Goal: Task Accomplishment & Management: Complete application form

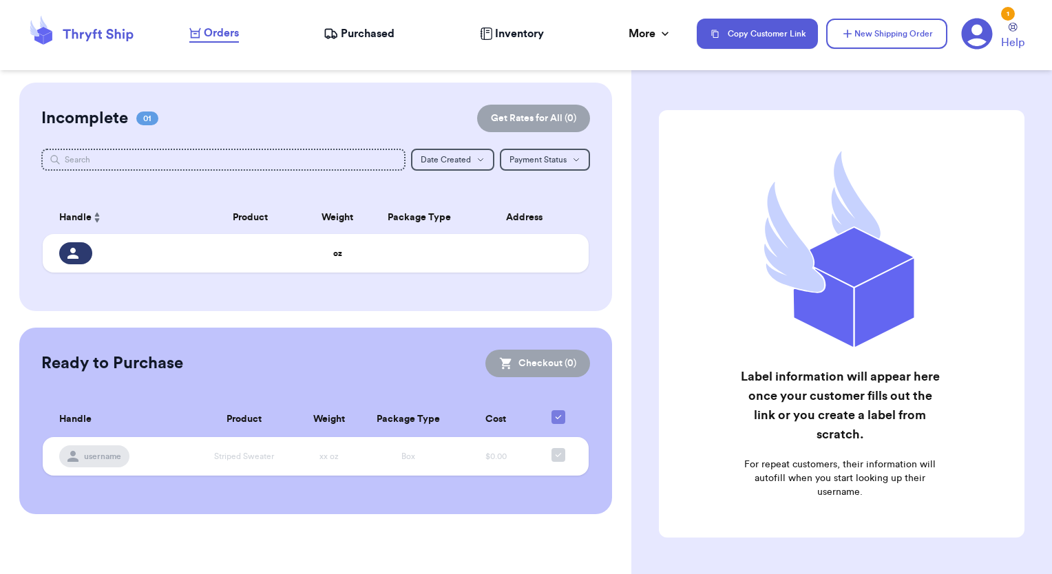
click at [369, 32] on span "Purchased" at bounding box center [368, 33] width 54 height 17
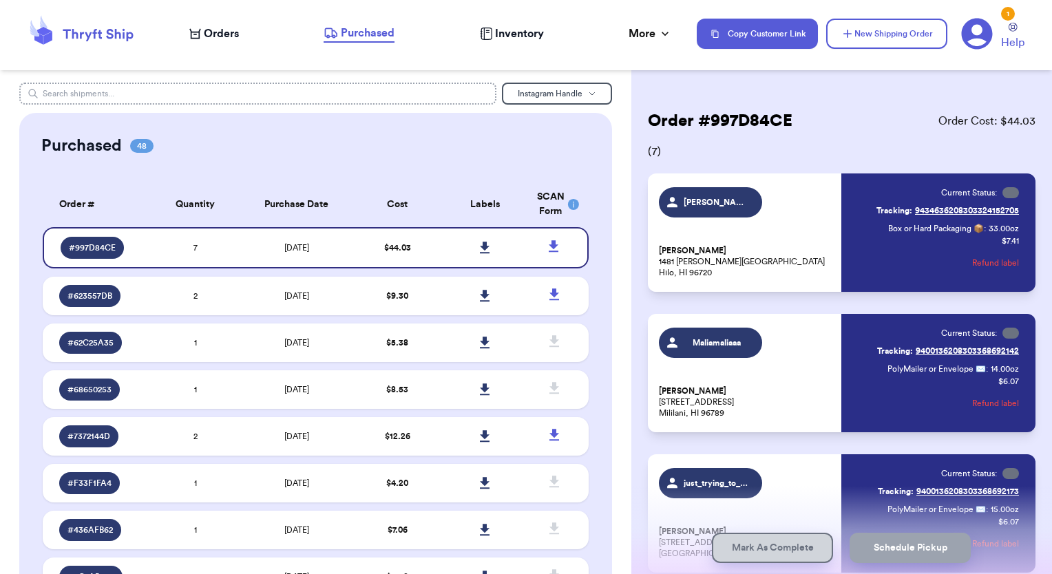
click at [125, 98] on input "text" at bounding box center [258, 94] width 478 height 22
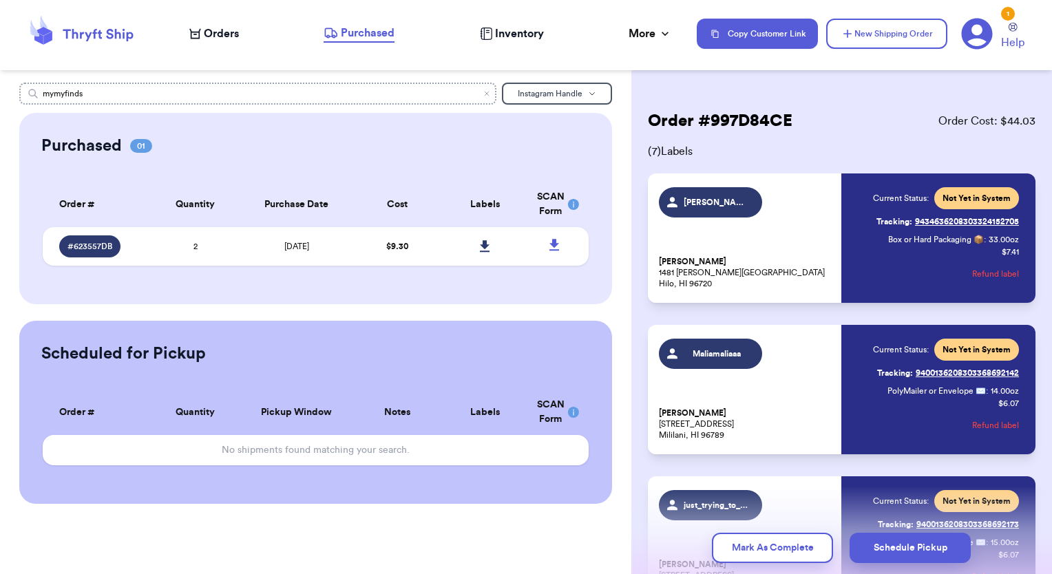
type input "mymyfinds"
click at [101, 249] on span "# 623557DB" at bounding box center [89, 246] width 45 height 11
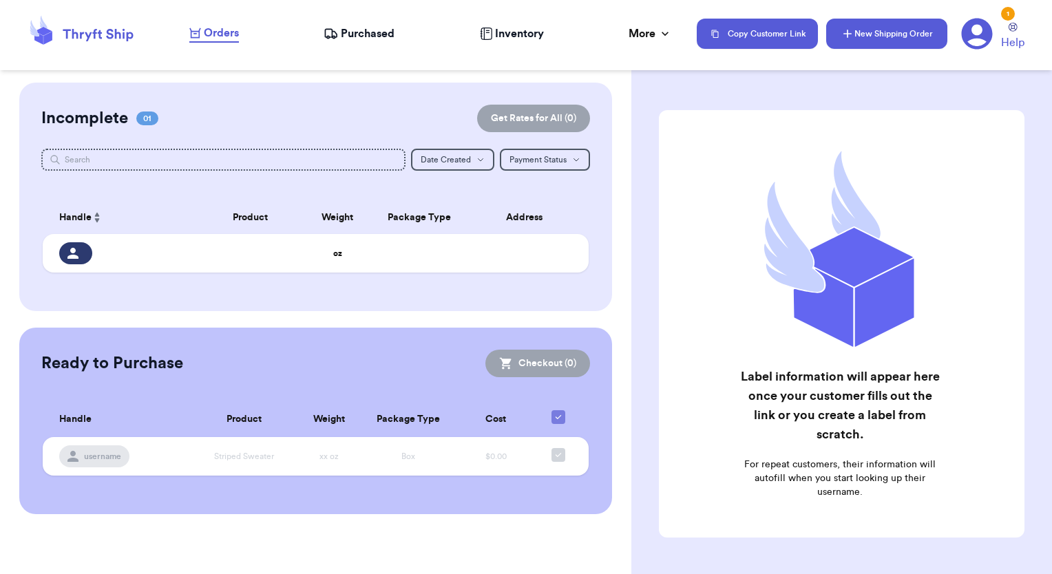
click at [866, 41] on button "New Shipping Order" at bounding box center [886, 34] width 121 height 30
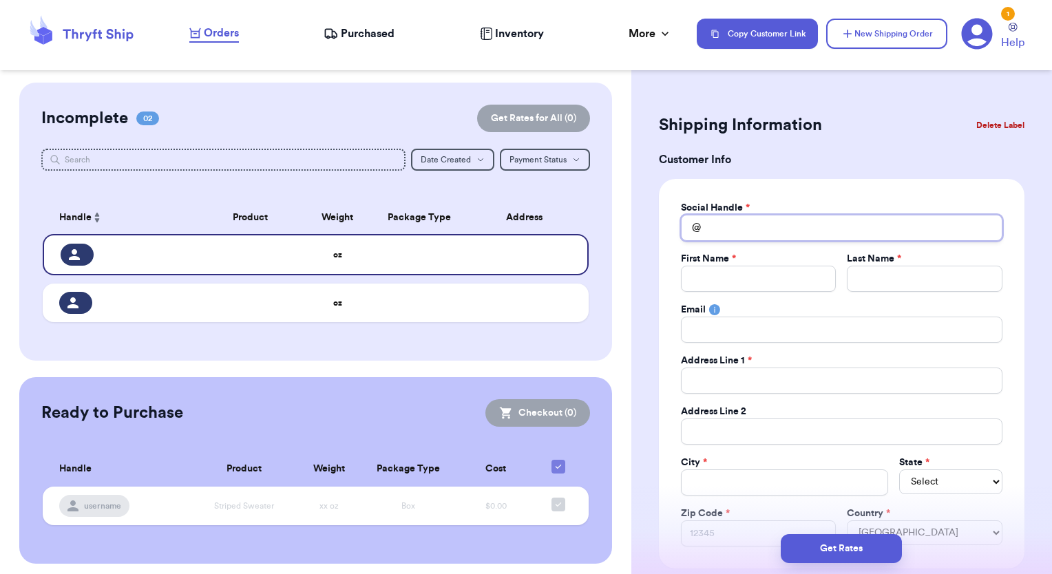
click at [710, 229] on input "Total Amount Paid" at bounding box center [842, 228] width 322 height 26
type input "m"
type input "my"
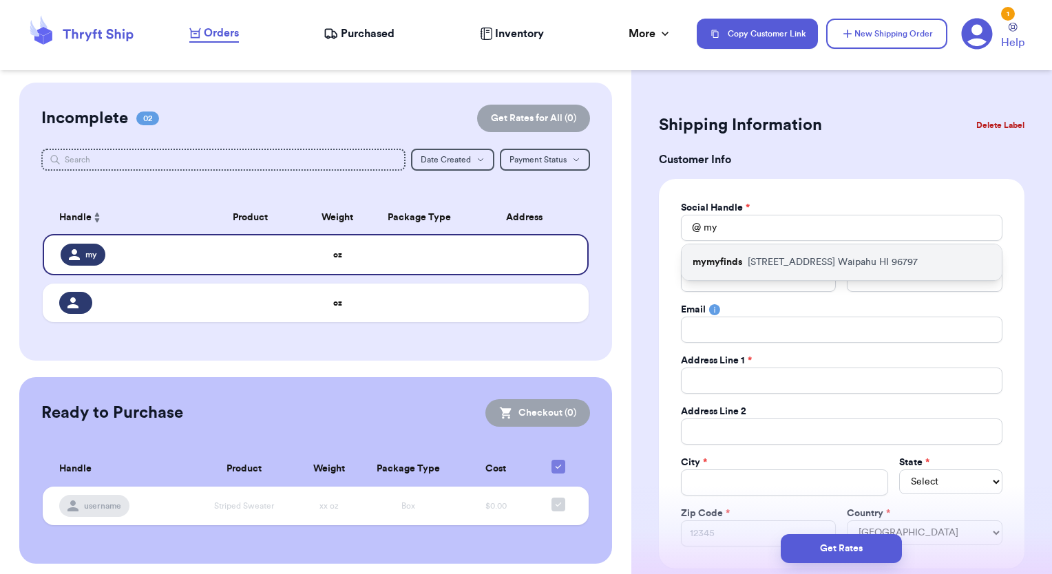
click at [735, 267] on p "mymyfinds" at bounding box center [718, 262] width 50 height 14
type input "mymyfinds"
type input "Coco"
type input "Hana"
type input "[EMAIL_ADDRESS][DOMAIN_NAME]"
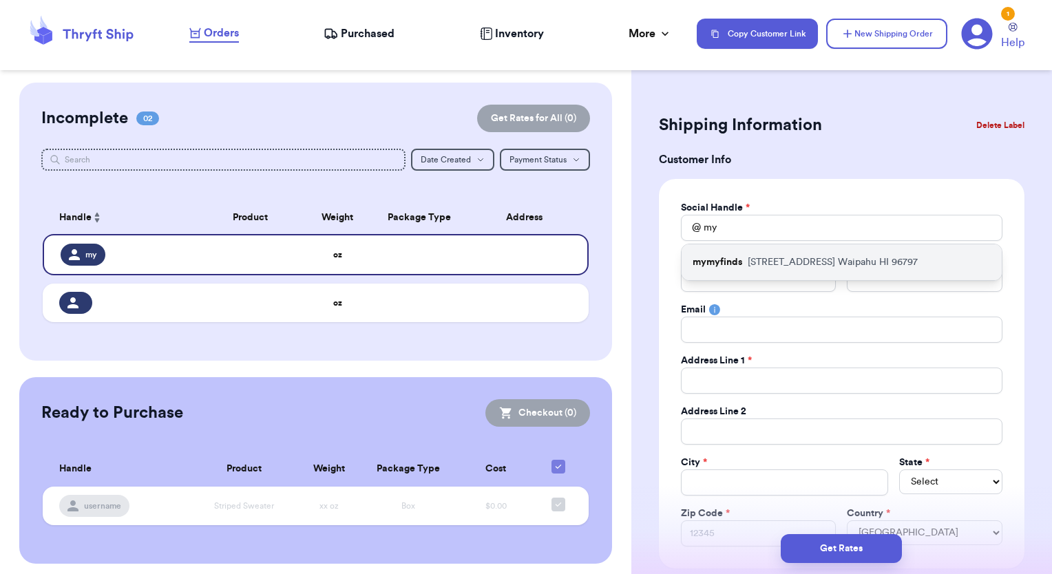
type input "[STREET_ADDRESS]"
type input "Waipahu"
select select "HI"
type input "96797"
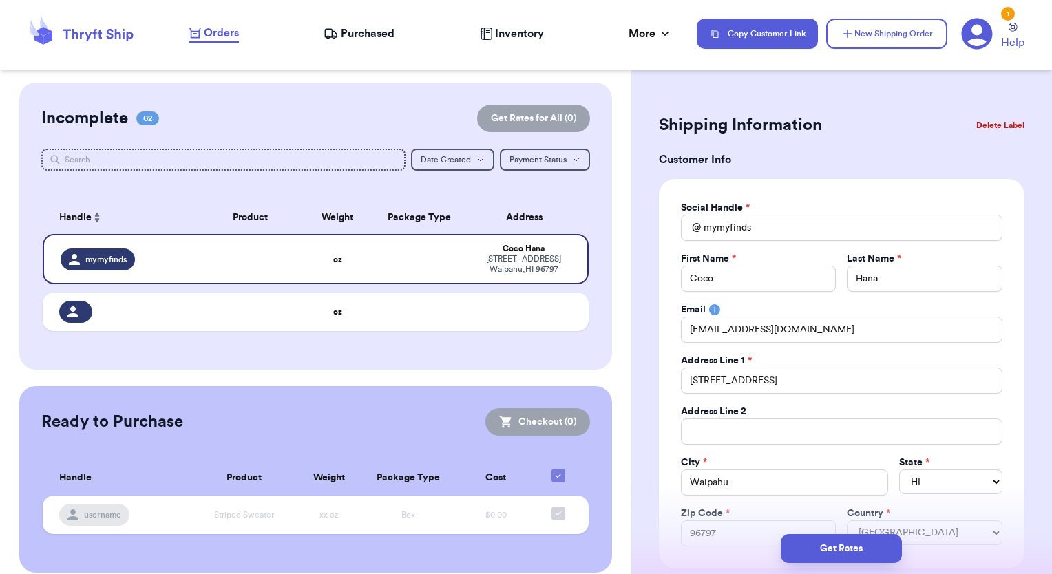
click at [604, 313] on div "Customer Link New Order Incomplete 02 Get Rates for All ( 0 ) Get Rates for All…" at bounding box center [315, 328] width 631 height 490
drag, startPoint x: 81, startPoint y: 326, endPoint x: 59, endPoint y: 318, distance: 23.3
click at [79, 324] on td at bounding box center [119, 312] width 153 height 39
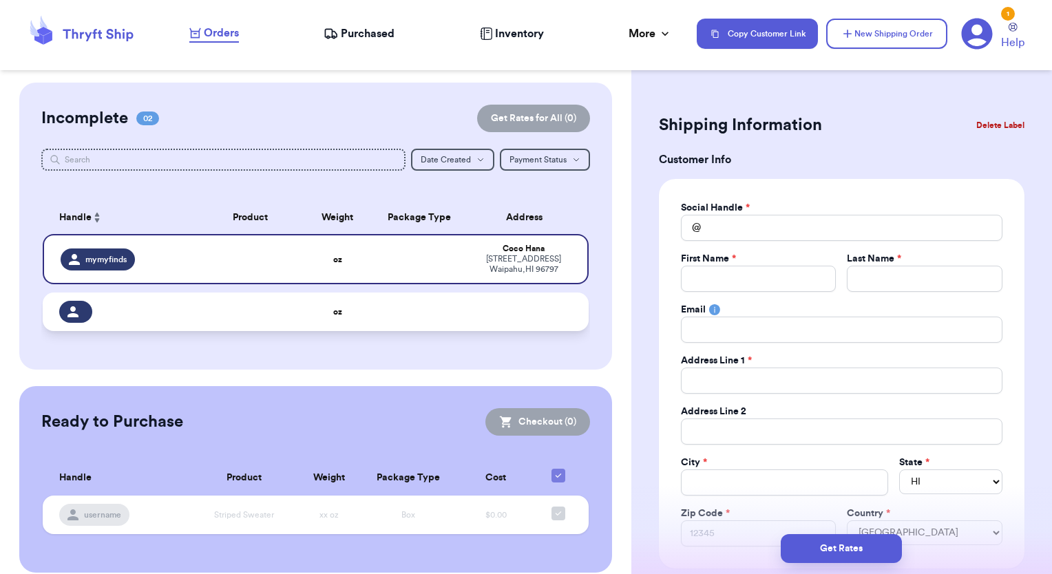
select select
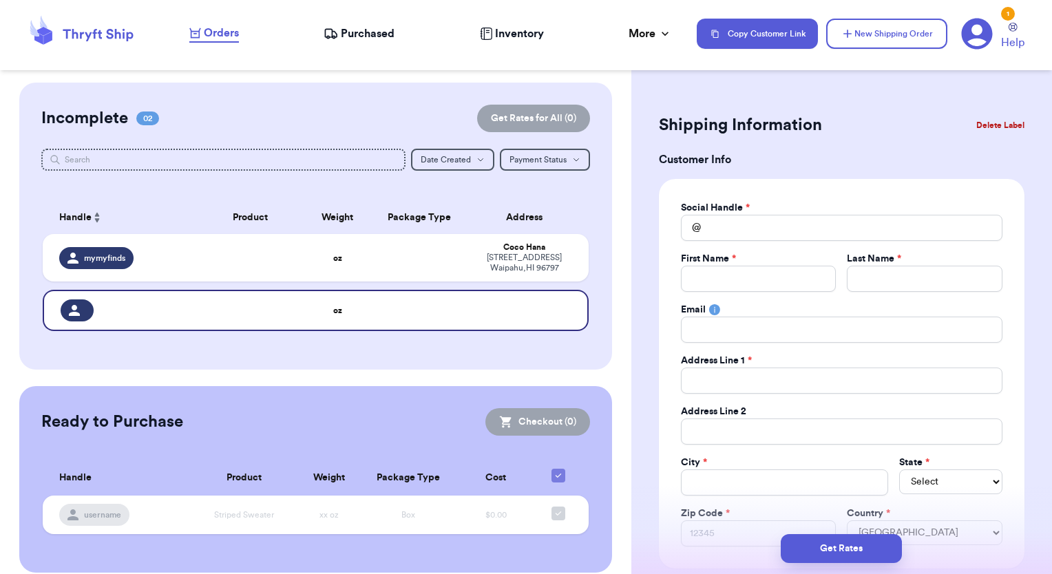
click at [1016, 120] on button "Delete Label" at bounding box center [1000, 125] width 59 height 30
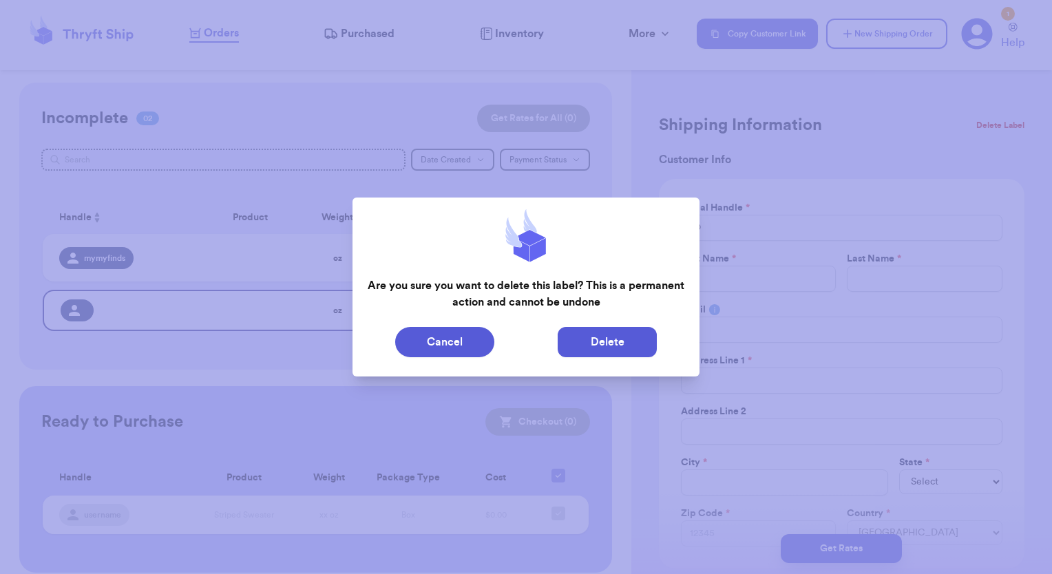
click at [603, 341] on button "Delete" at bounding box center [607, 342] width 99 height 30
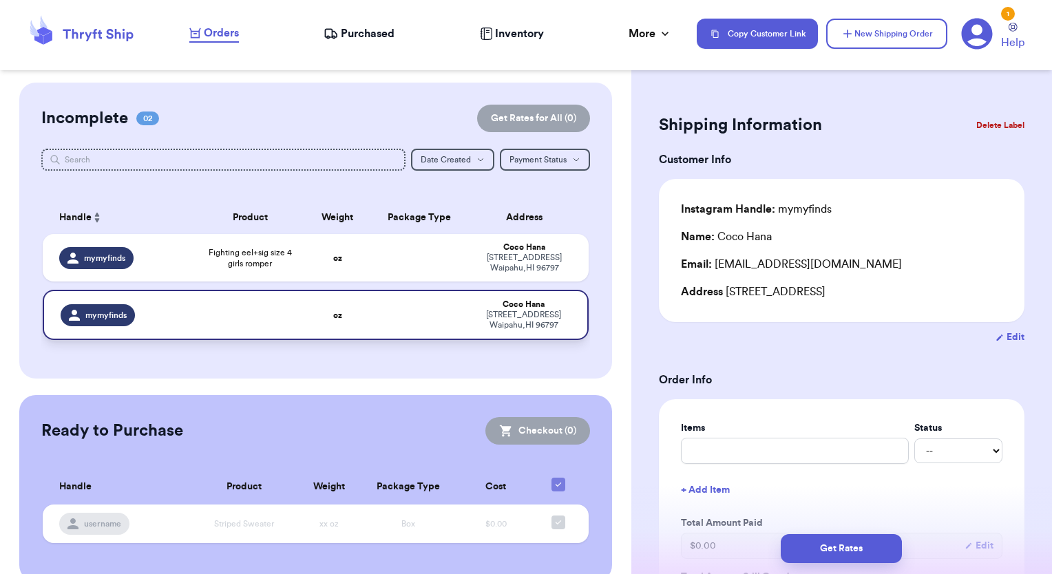
click at [317, 317] on td "oz" at bounding box center [337, 315] width 65 height 50
click at [990, 119] on button "Delete Label" at bounding box center [1000, 125] width 59 height 30
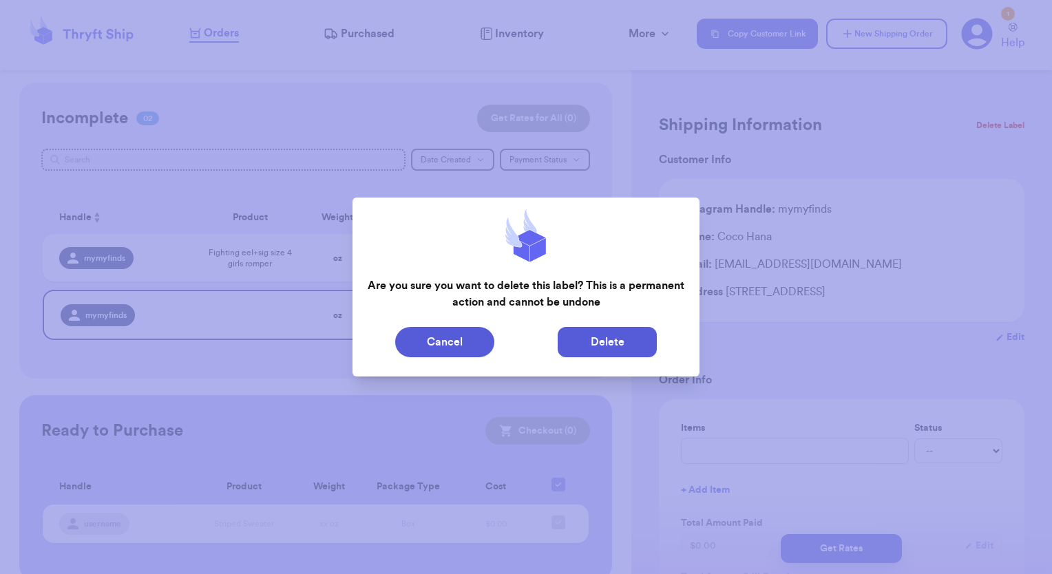
click at [623, 344] on button "Delete" at bounding box center [607, 342] width 99 height 30
type input "Fighting eel+sig size 4 girls romper"
